Goal: Information Seeking & Learning: Check status

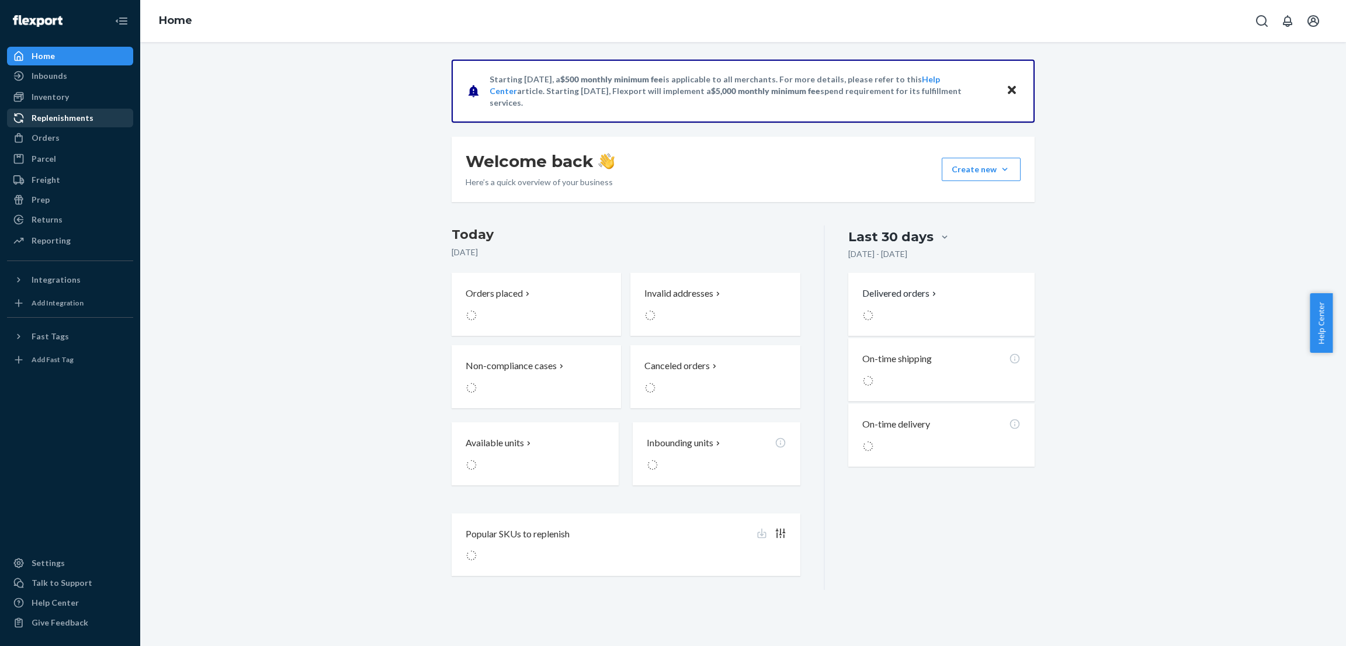
click at [68, 137] on div "Orders" at bounding box center [70, 138] width 124 height 16
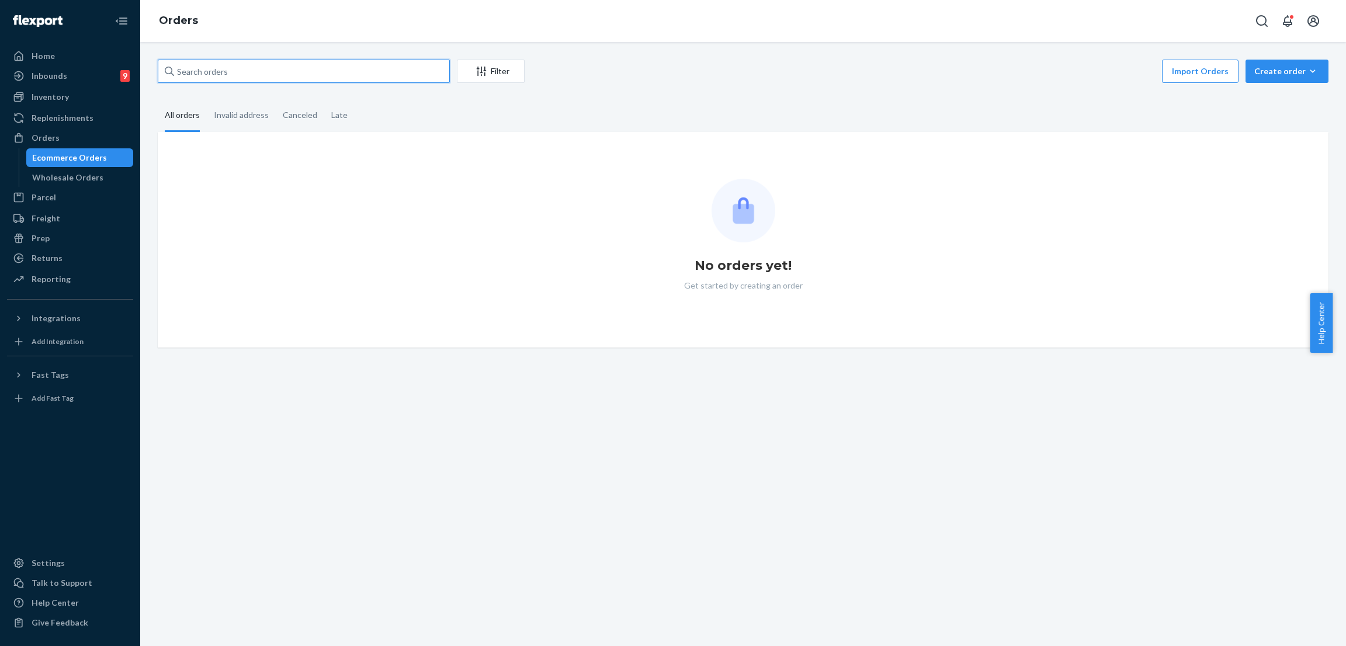
click at [271, 81] on input "text" at bounding box center [304, 71] width 292 height 23
paste input "254739708"
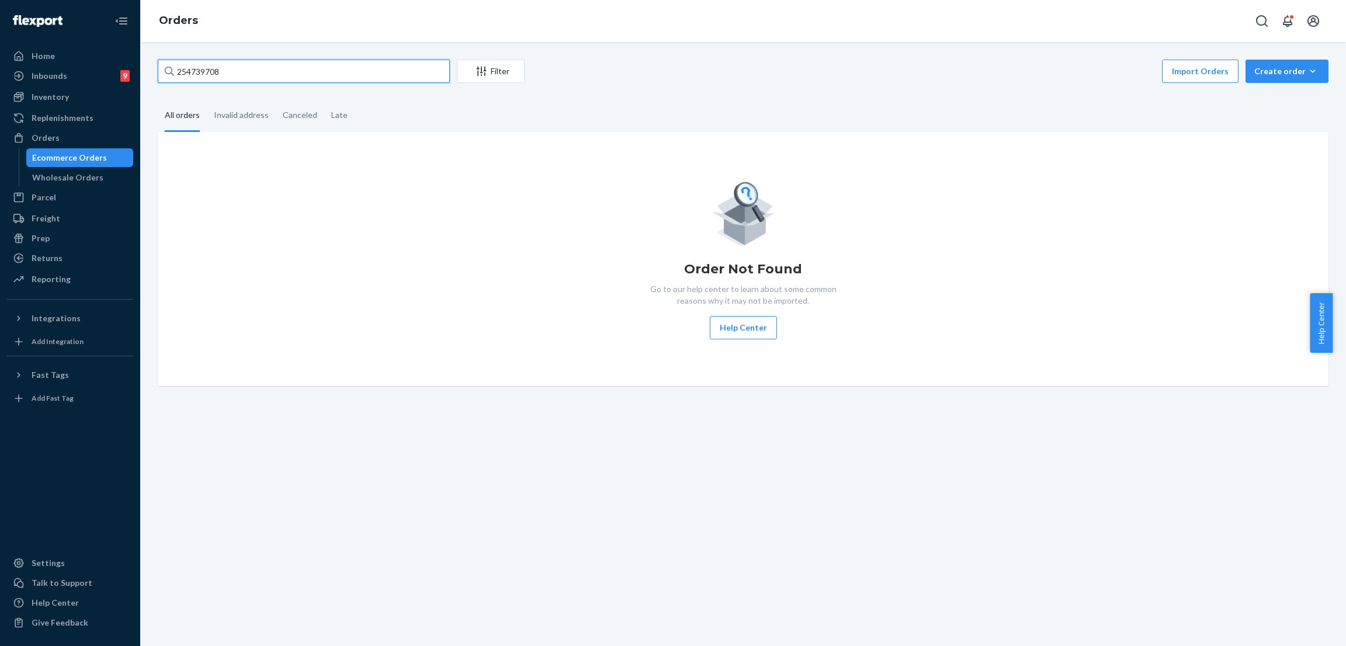
type input "254739708"
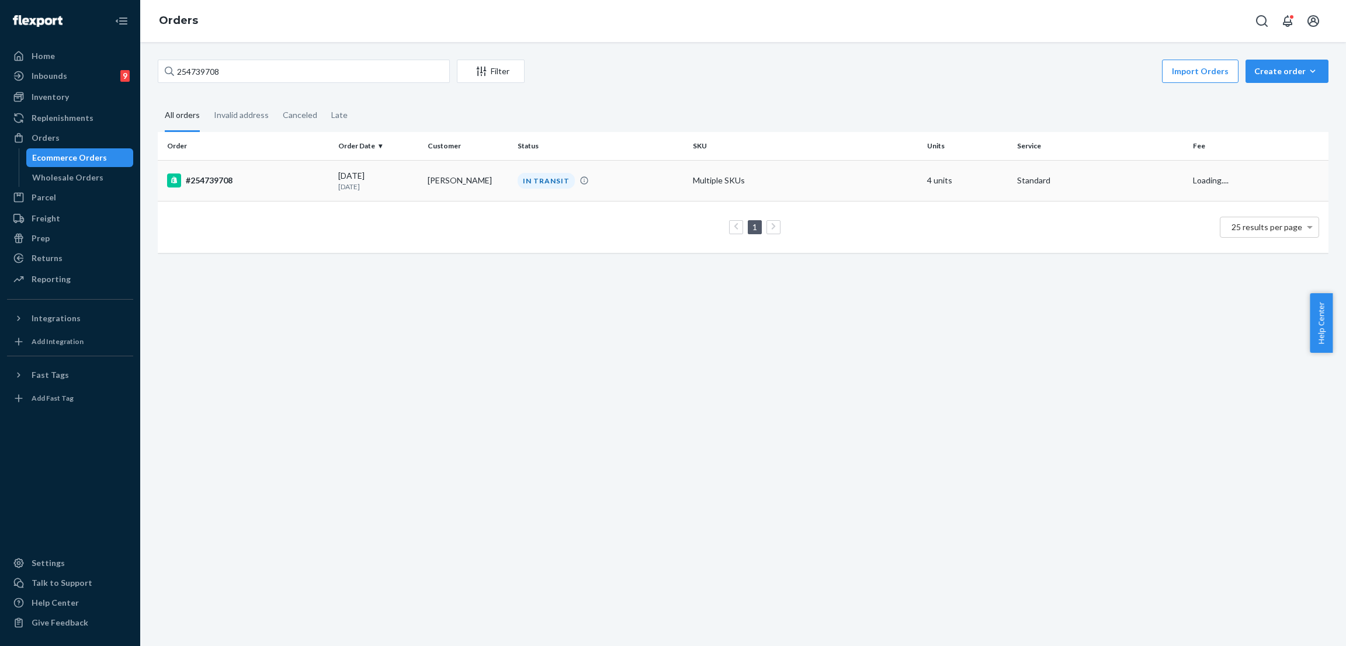
click at [538, 176] on div "IN TRANSIT" at bounding box center [546, 181] width 57 height 16
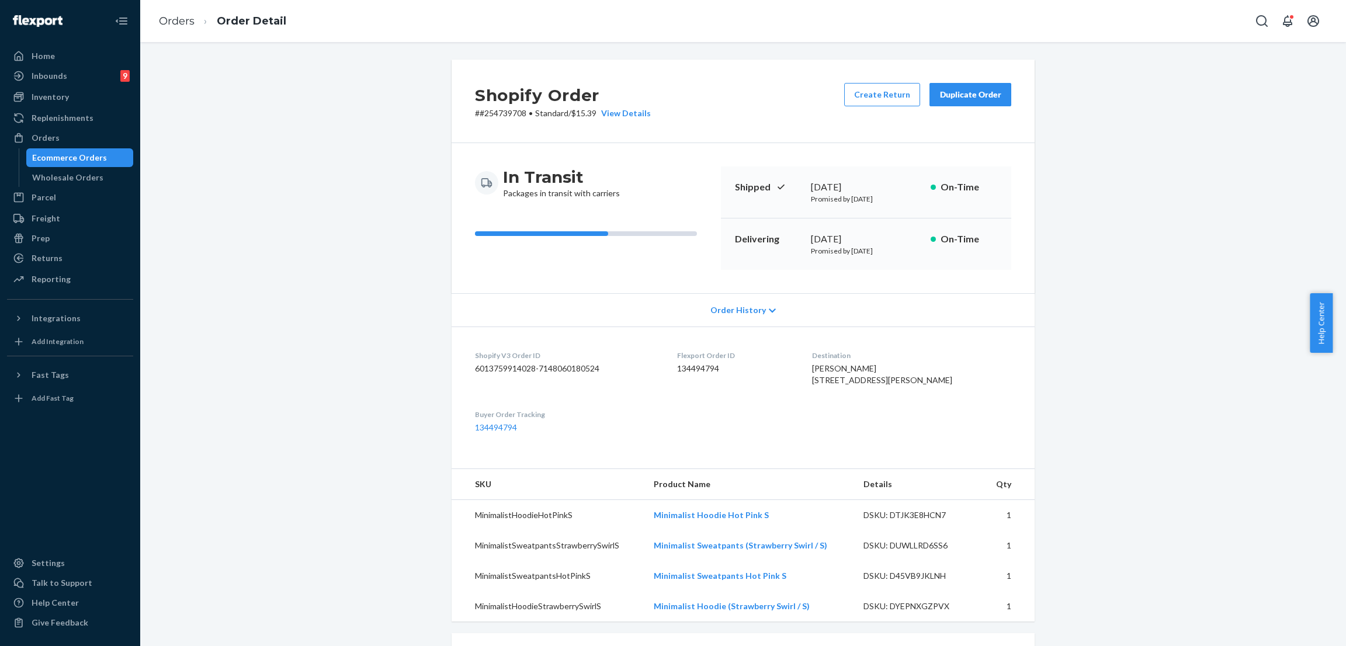
click at [713, 308] on span "Order History" at bounding box center [737, 310] width 55 height 12
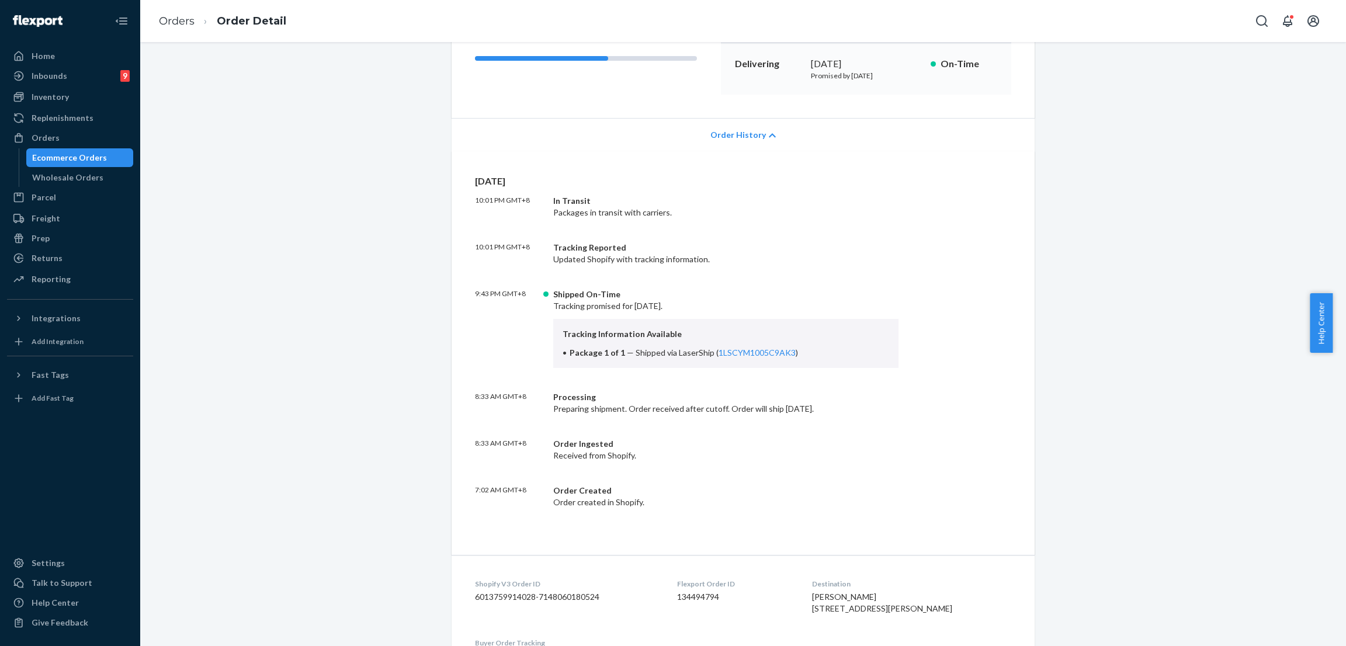
scroll to position [350, 0]
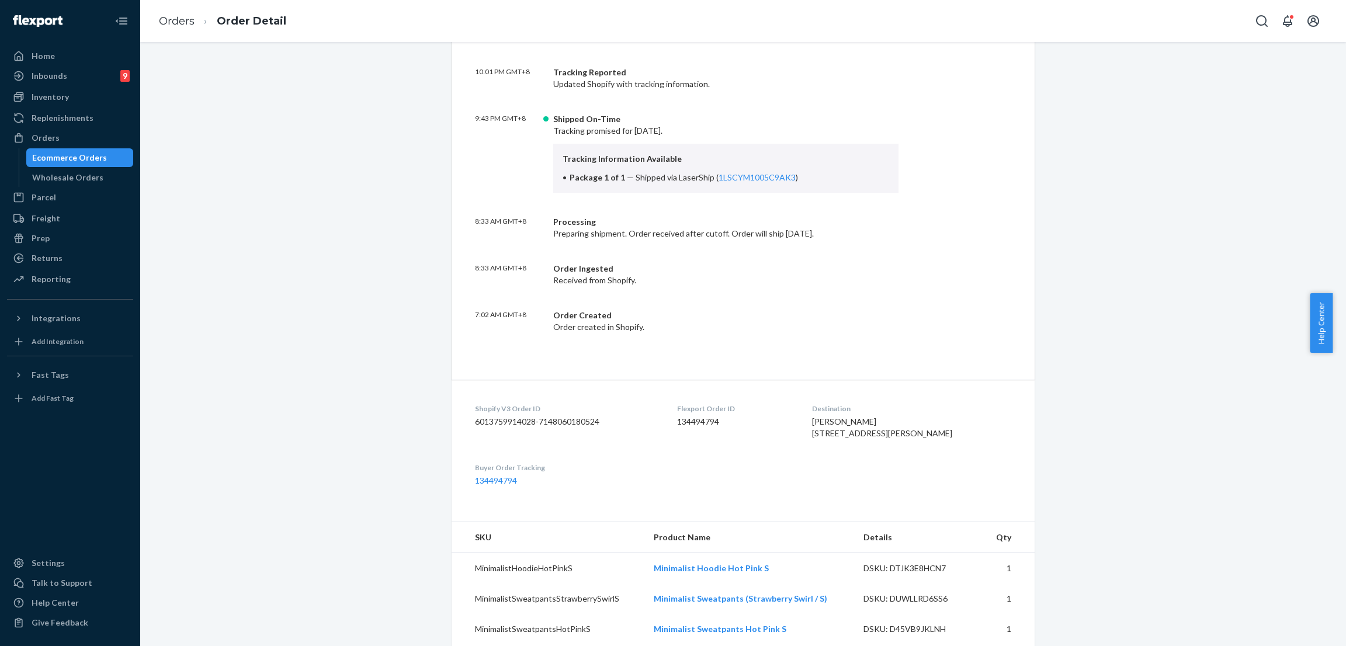
click at [332, 247] on div "Shopify Order # #254739708 • Standard / $15.39 View Details Create Return Dupli…" at bounding box center [743, 369] width 1188 height 1320
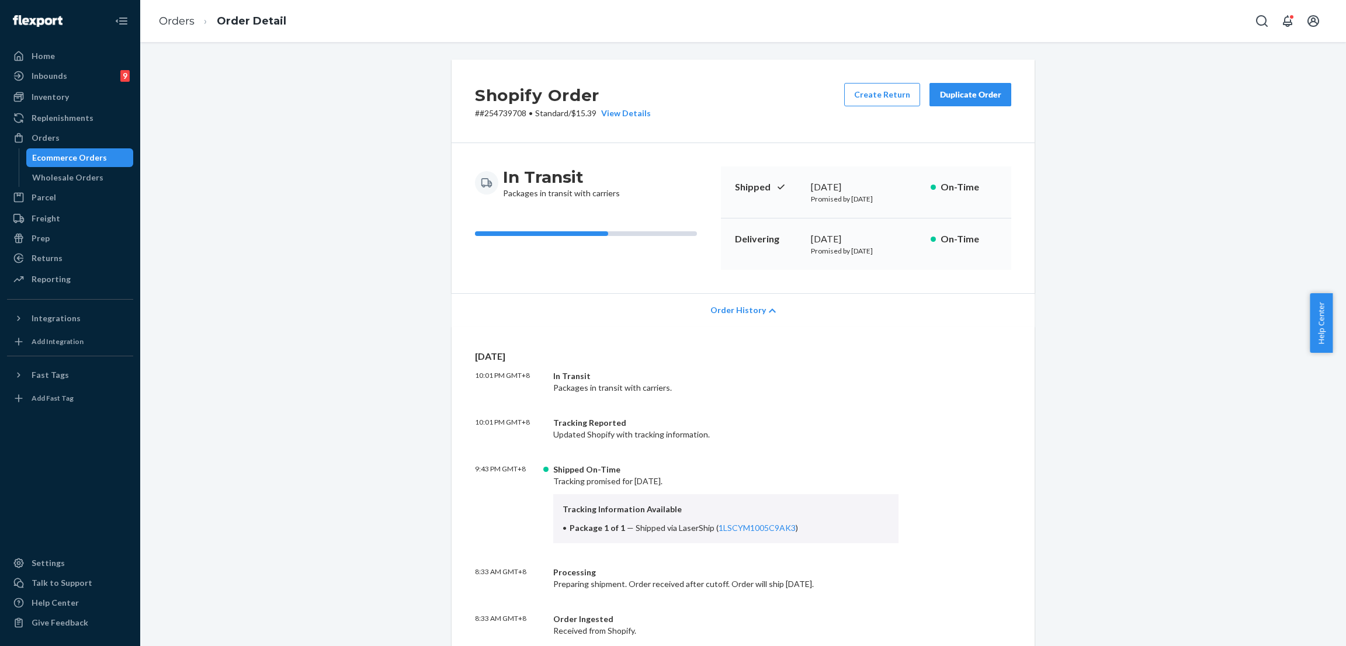
click at [852, 247] on p "Promised by [DATE]" at bounding box center [866, 251] width 110 height 10
click at [840, 204] on div "Shipped [DATE] Promised by [DATE] On-Time" at bounding box center [866, 192] width 290 height 52
click at [641, 113] on div "View Details" at bounding box center [623, 113] width 54 height 12
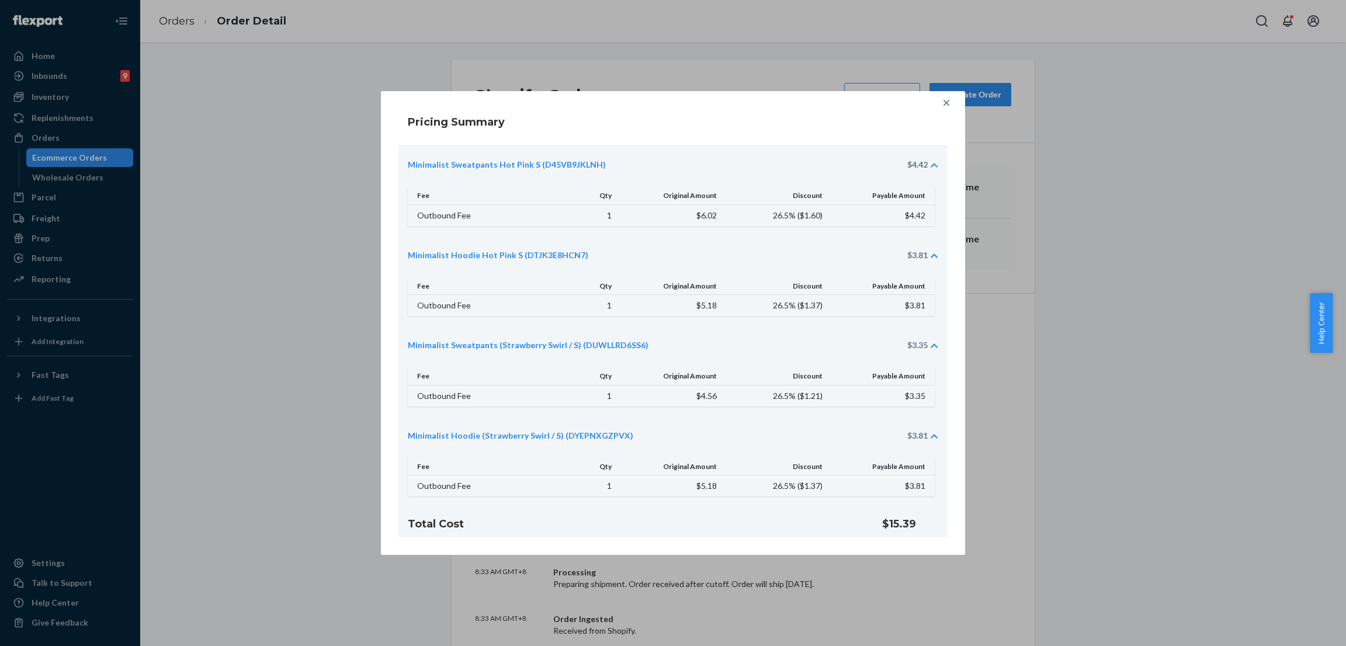
click at [1197, 359] on div "Pricing Summary Minimalist Sweatpants Hot Pink S (D45VB9JKLNH) $4.42 Fee Qty Or…" at bounding box center [673, 323] width 1346 height 646
